Goal: Book appointment/travel/reservation

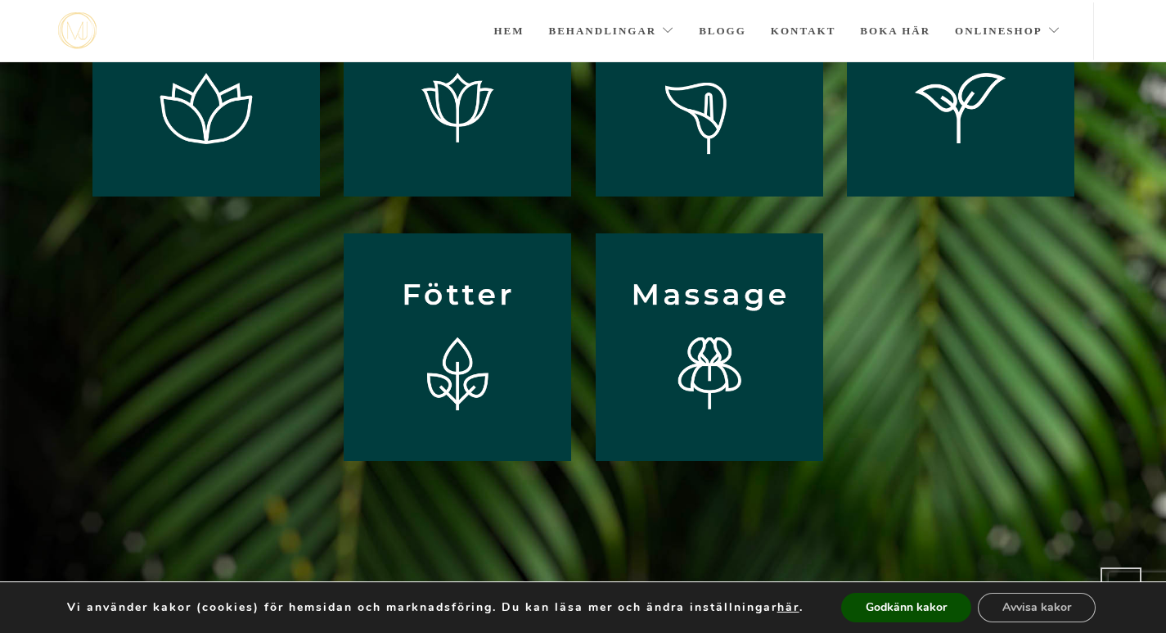
scroll to position [281, 0]
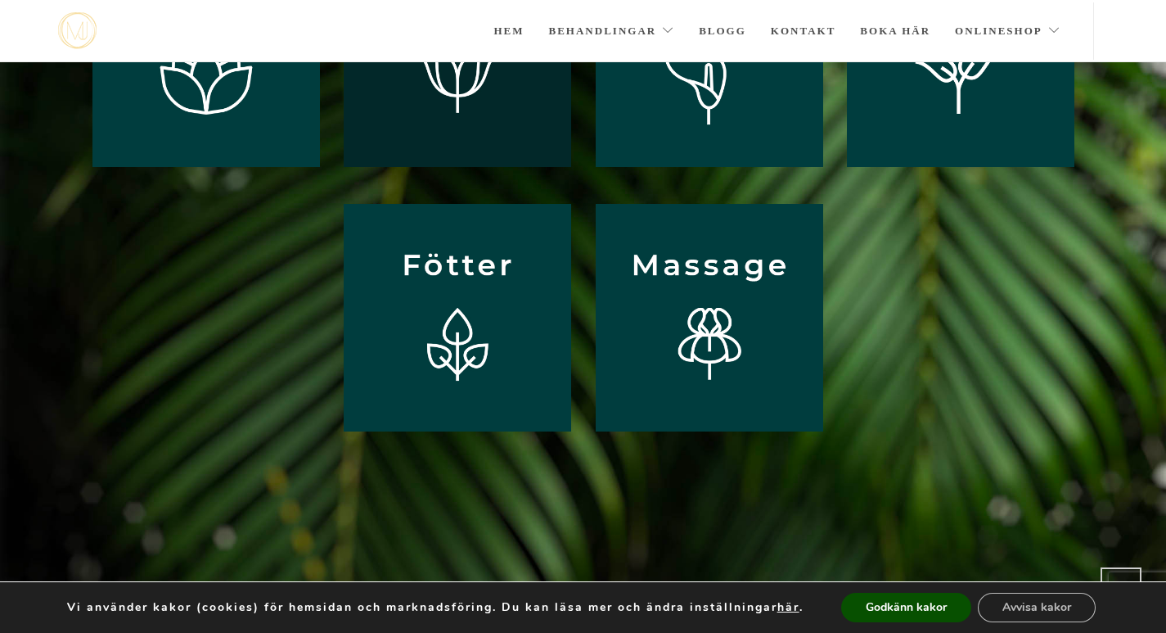
click at [447, 106] on img at bounding box center [458, 53] width 228 height 228
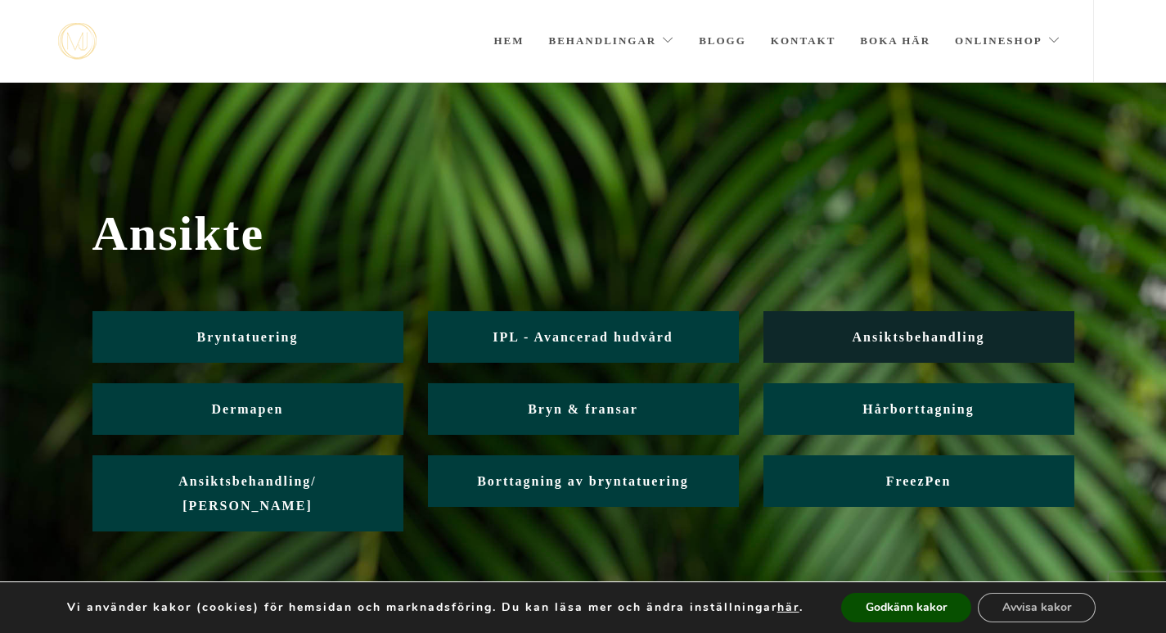
click at [849, 331] on link "Ansiktsbehandling" at bounding box center [919, 337] width 311 height 52
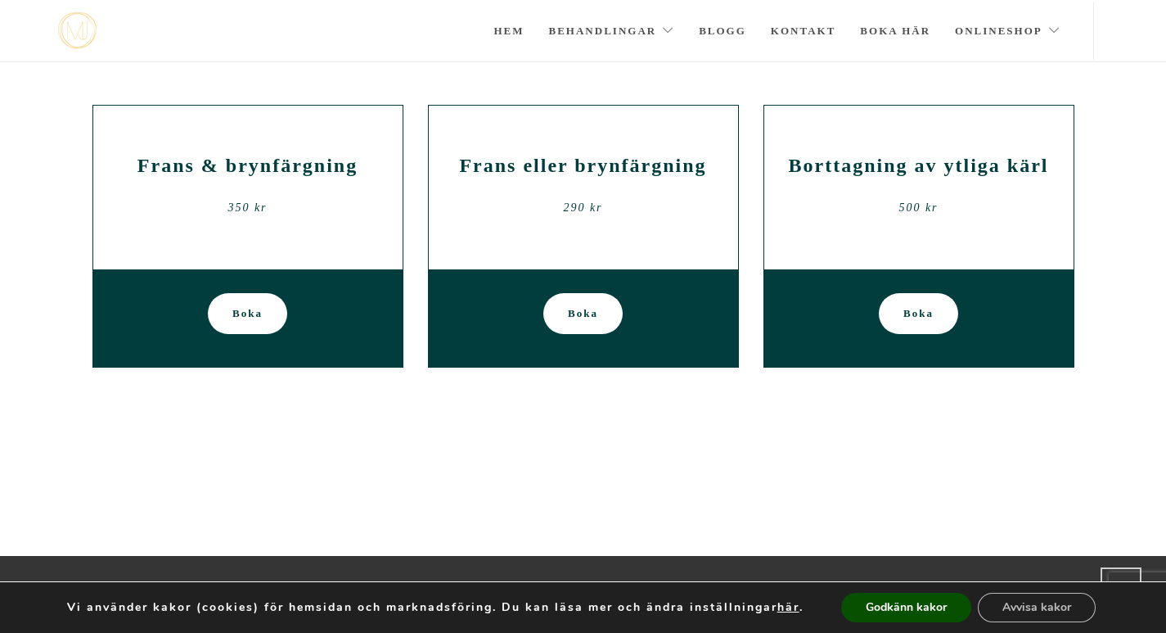
scroll to position [2587, 0]
